Goal: Task Accomplishment & Management: Manage account settings

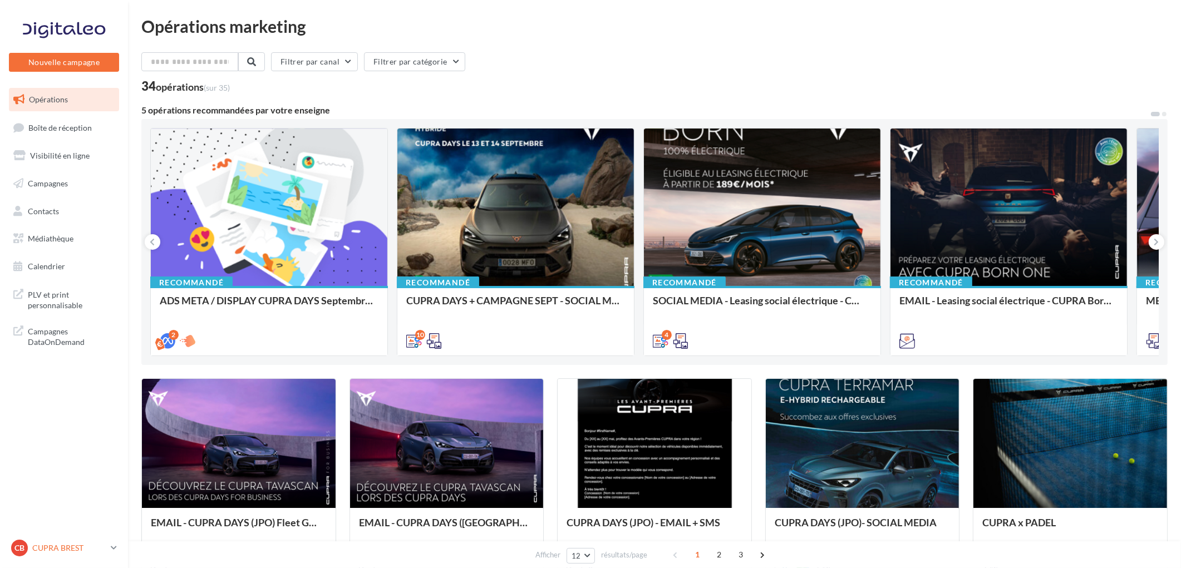
click at [59, 556] on link "CB CUPRA BREST cupra_brest" at bounding box center [64, 547] width 110 height 21
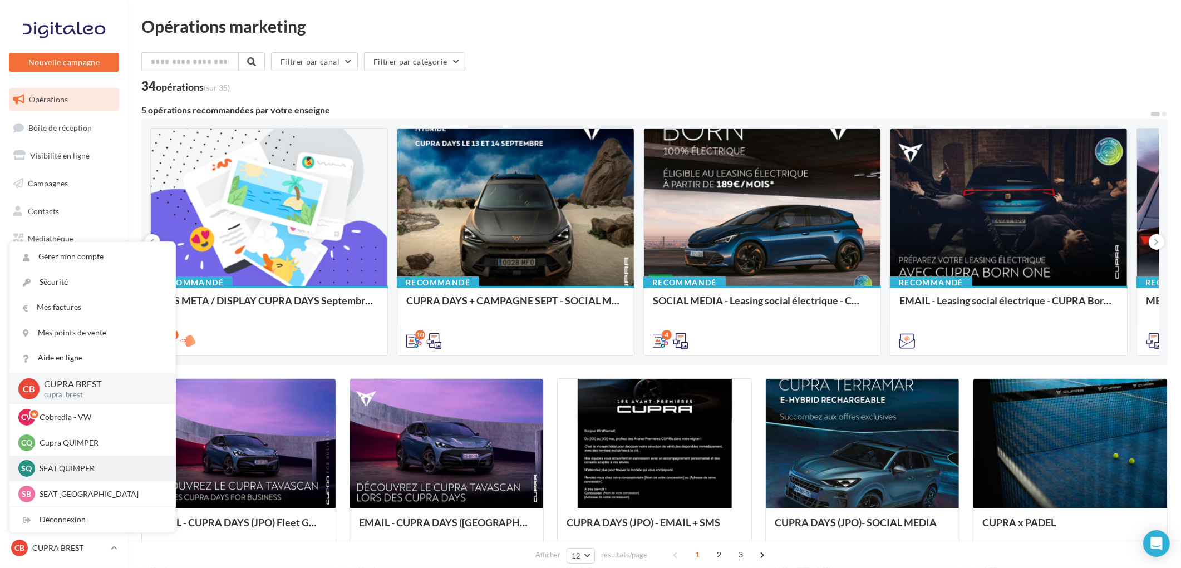
click at [67, 473] on p "SEAT QUIMPER" at bounding box center [100, 468] width 122 height 11
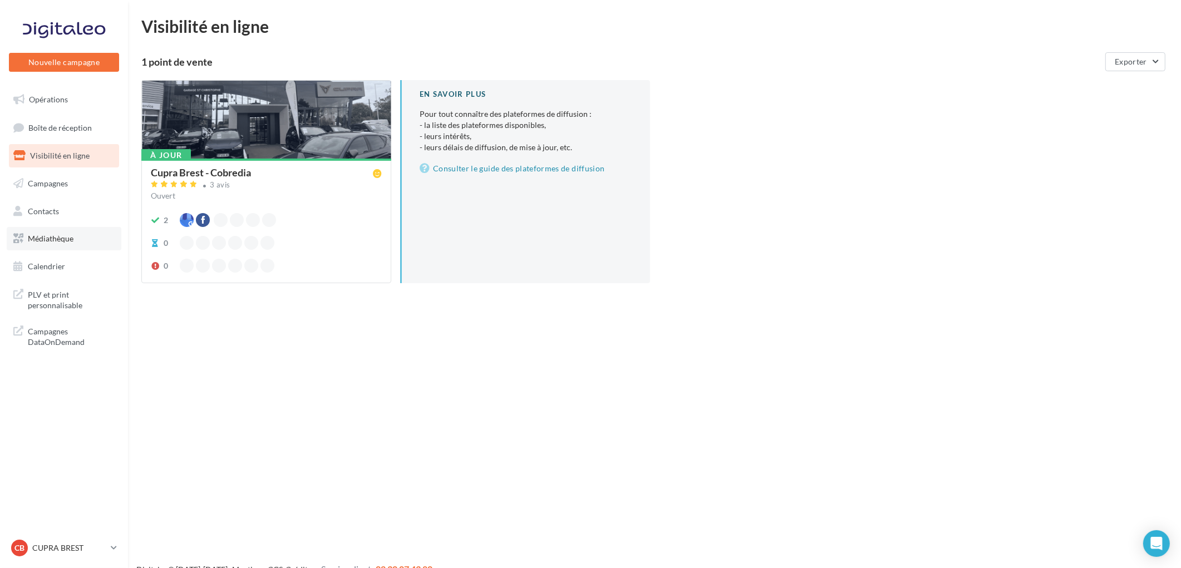
click at [65, 241] on span "Médiathèque" at bounding box center [51, 238] width 46 height 9
click at [57, 543] on p "CUPRA BREST" at bounding box center [69, 547] width 74 height 11
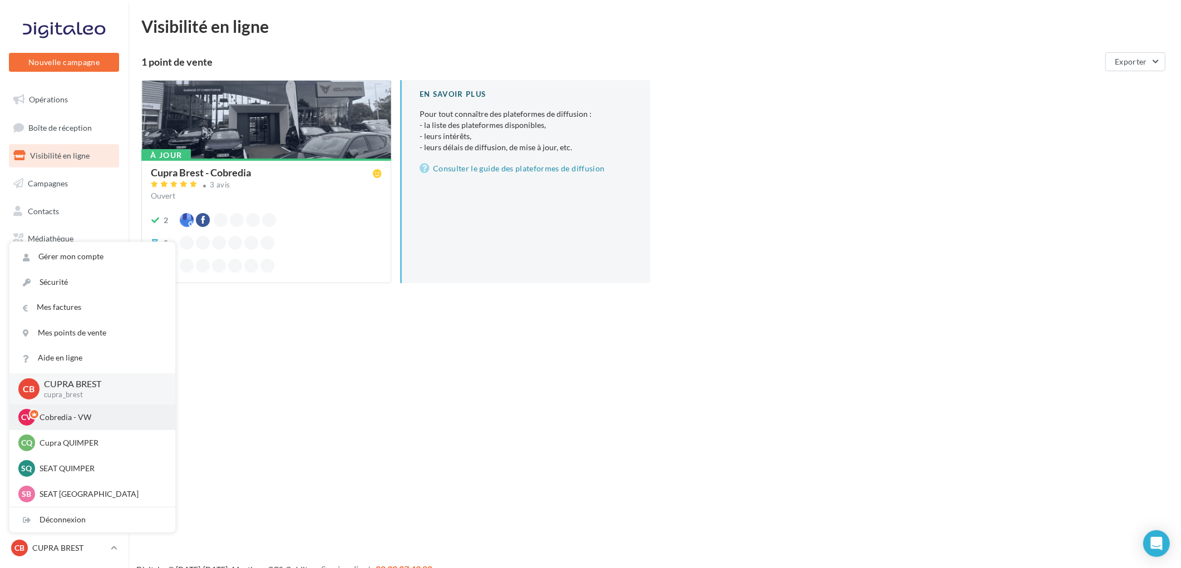
click at [51, 417] on p "Cobredia - VW" at bounding box center [100, 417] width 122 height 11
